Goal: Use online tool/utility: Utilize a website feature to perform a specific function

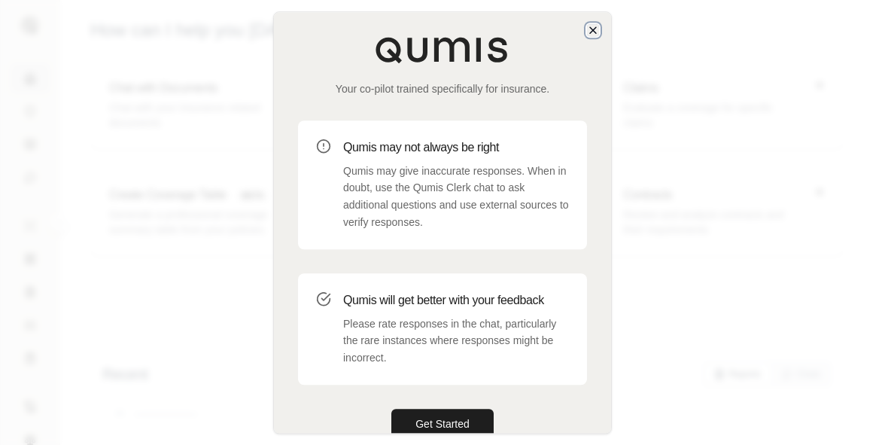
click at [597, 24] on icon "button" at bounding box center [593, 30] width 12 height 12
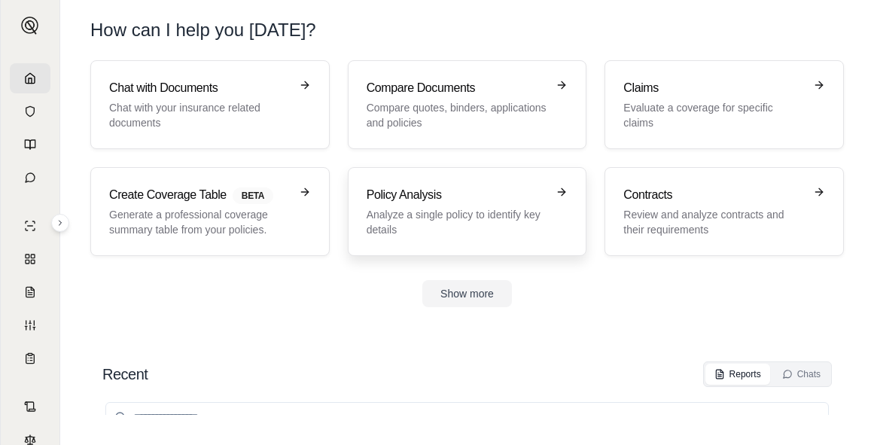
click at [403, 219] on p "Analyze a single policy to identify key details" at bounding box center [456, 222] width 181 height 30
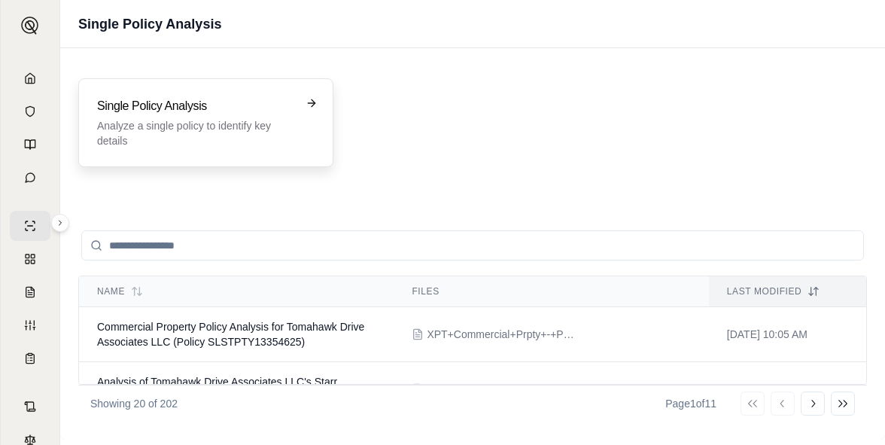
click at [208, 130] on p "Analyze a single policy to identify key details" at bounding box center [195, 133] width 196 height 30
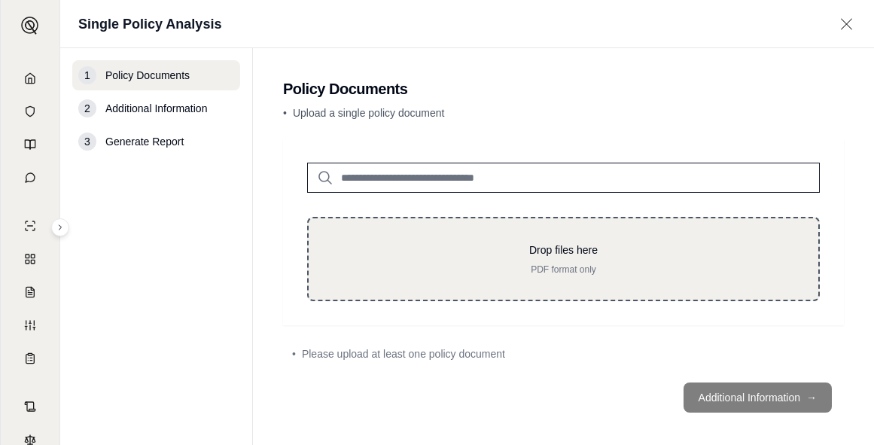
click at [500, 226] on div "Drop files here PDF format only" at bounding box center [563, 259] width 512 height 84
type input "**********"
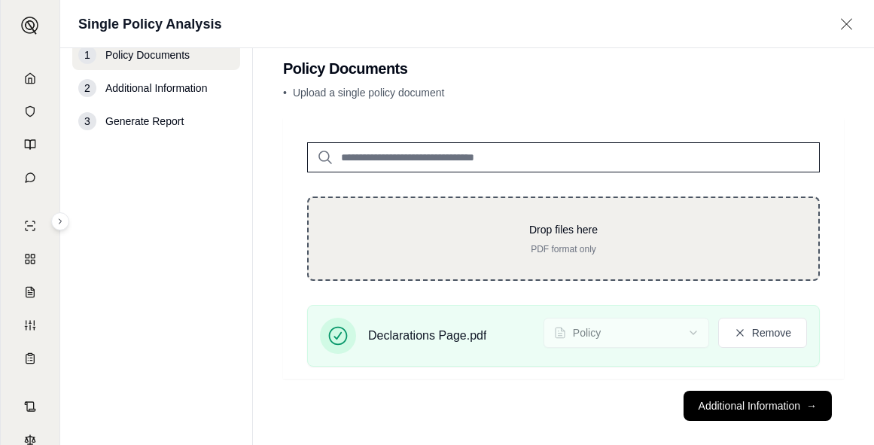
scroll to position [38, 0]
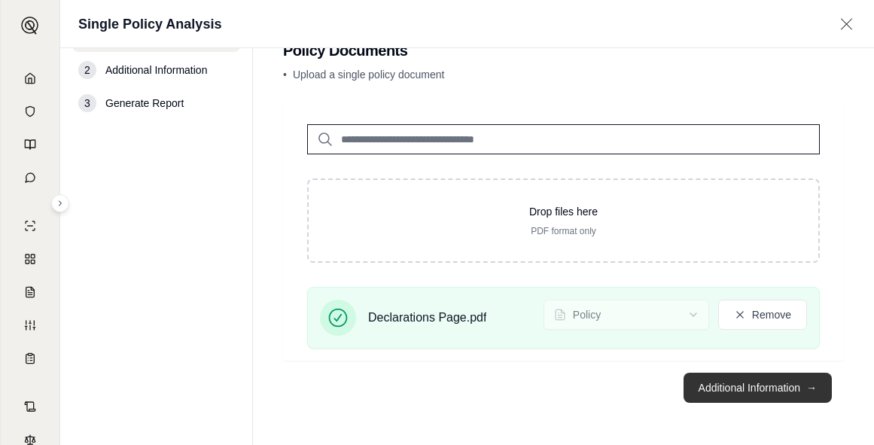
click at [764, 381] on button "Additional Information →" at bounding box center [757, 387] width 148 height 30
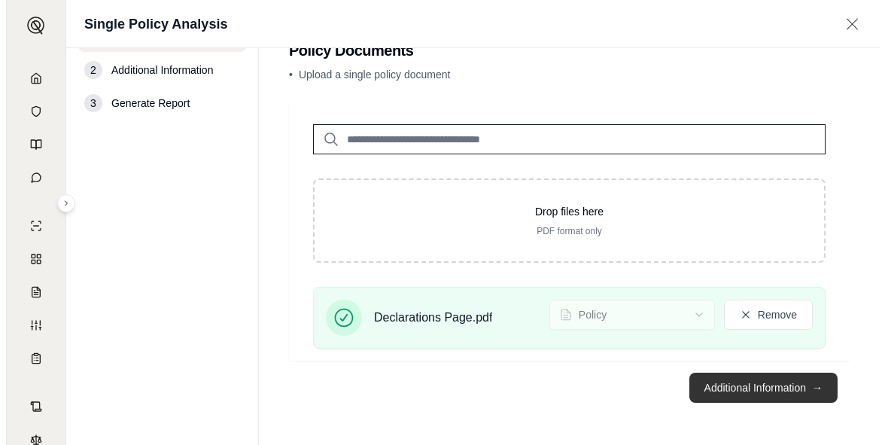
scroll to position [0, 0]
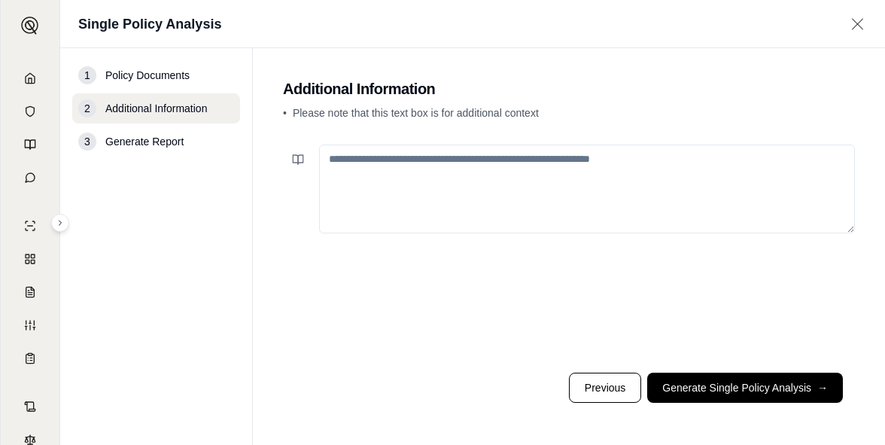
click at [568, 185] on textarea at bounding box center [587, 188] width 536 height 89
type textarea "*"
paste textarea "**********"
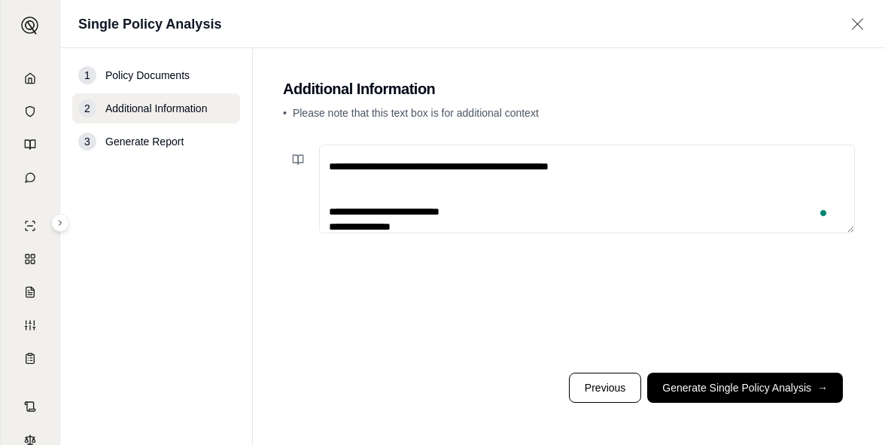
scroll to position [248, 0]
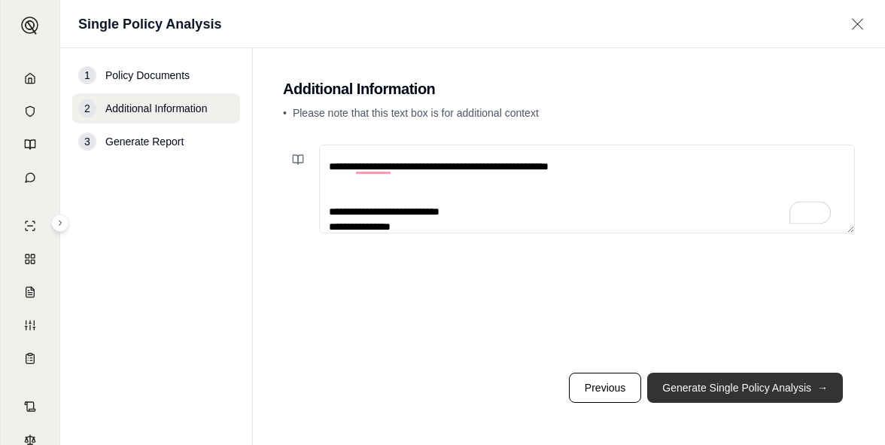
type textarea "**********"
click at [743, 376] on button "Generate Single Policy Analysis →" at bounding box center [745, 387] width 196 height 30
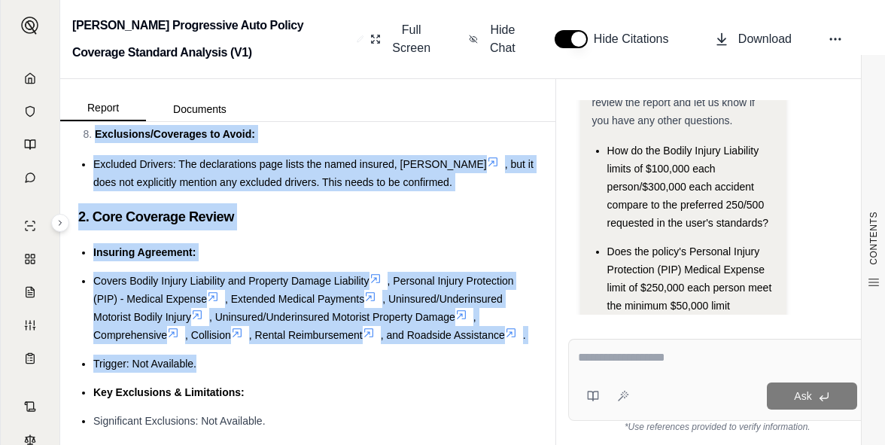
scroll to position [949, 0]
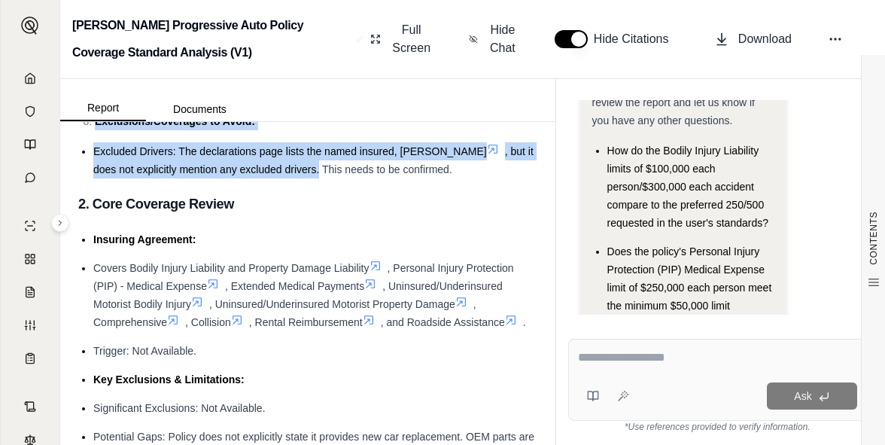
drag, startPoint x: 92, startPoint y: 248, endPoint x: 320, endPoint y: 222, distance: 229.4
copy div "Liability Coverage: Auto Liability: The policy provides Bodily Injury Liability…"
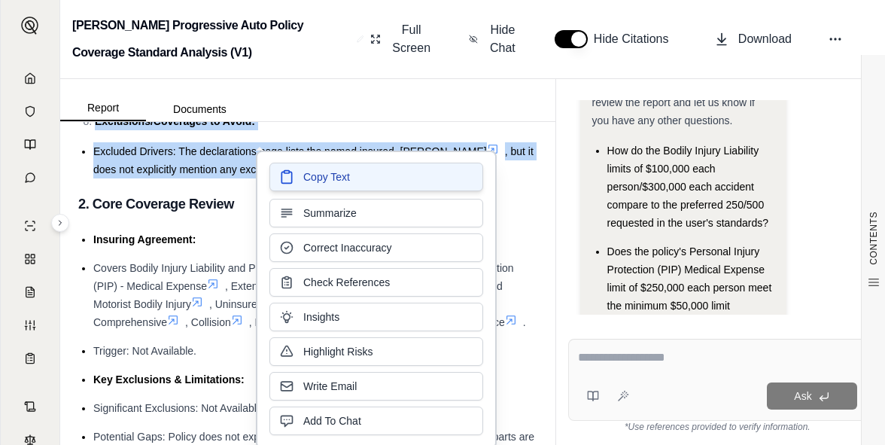
click at [335, 174] on span "Copy Text" at bounding box center [326, 176] width 47 height 15
